Goal: Information Seeking & Learning: Learn about a topic

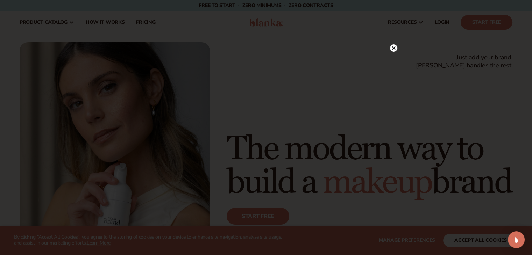
click at [396, 44] on icon at bounding box center [393, 47] width 7 height 7
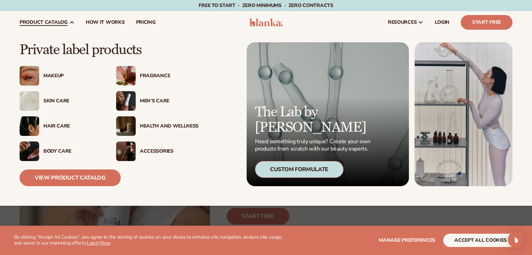
click at [62, 99] on div "Skin Care" at bounding box center [72, 101] width 59 height 6
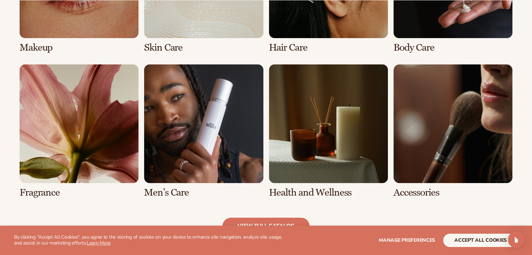
scroll to position [616, 0]
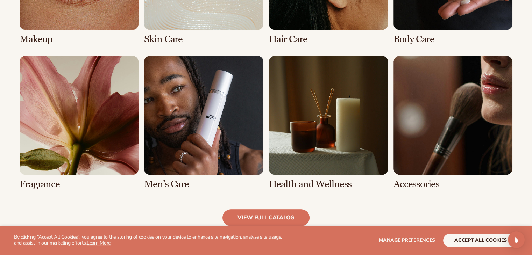
click at [222, 109] on link "6 / 8" at bounding box center [203, 123] width 119 height 134
click at [199, 162] on link "6 / 8" at bounding box center [203, 123] width 119 height 134
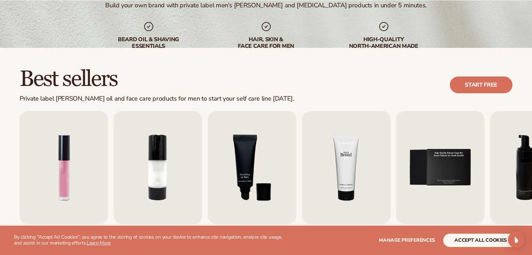
scroll to position [182, 0]
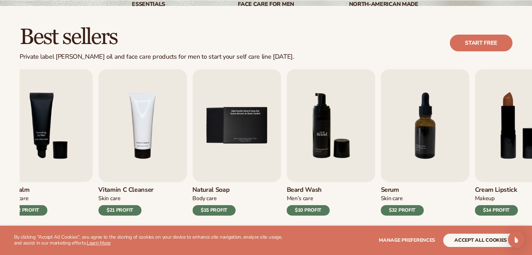
click at [287, 138] on img "6 / 9" at bounding box center [331, 125] width 89 height 113
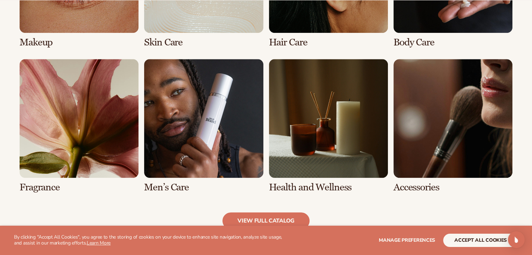
scroll to position [644, 0]
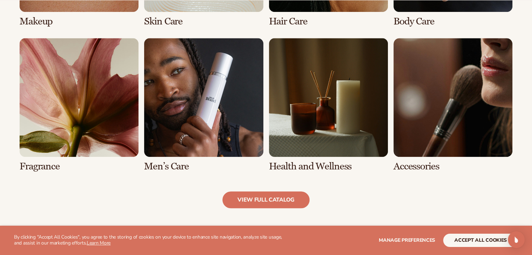
click at [219, 117] on link "6 / 8" at bounding box center [203, 105] width 119 height 134
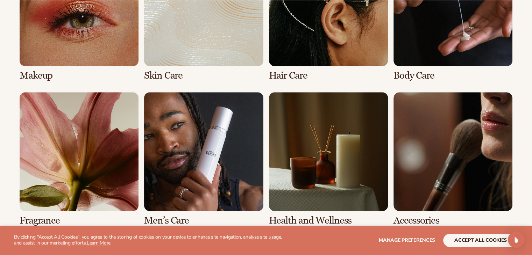
scroll to position [672, 0]
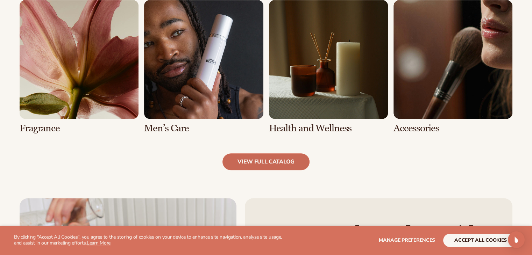
click at [267, 161] on link "view full catalog" at bounding box center [266, 162] width 87 height 17
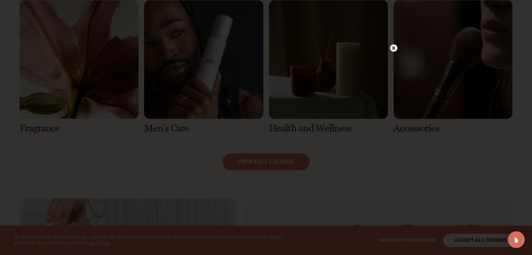
click at [394, 45] on circle at bounding box center [393, 47] width 7 height 7
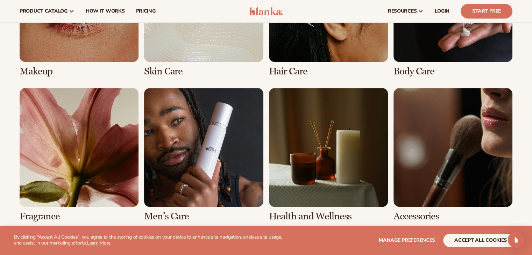
scroll to position [560, 0]
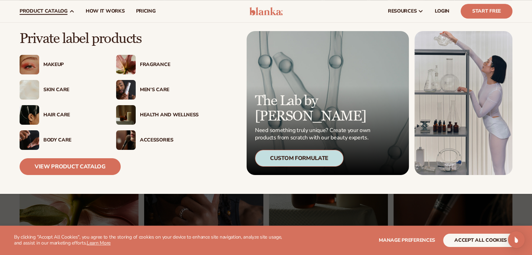
click at [154, 93] on div "Men’s Care" at bounding box center [157, 90] width 83 height 20
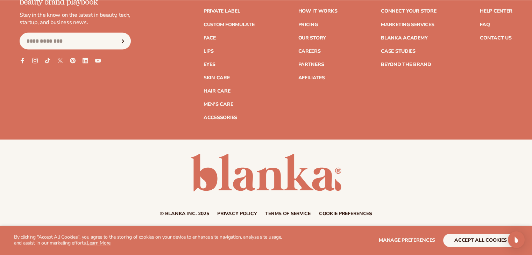
scroll to position [1318, 0]
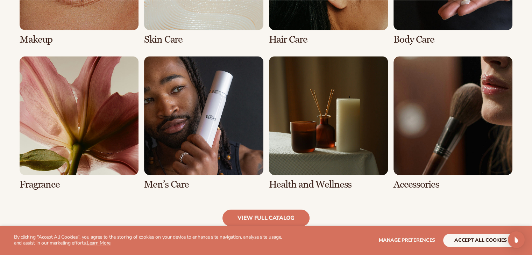
scroll to position [644, 0]
